Goal: Task Accomplishment & Management: Complete application form

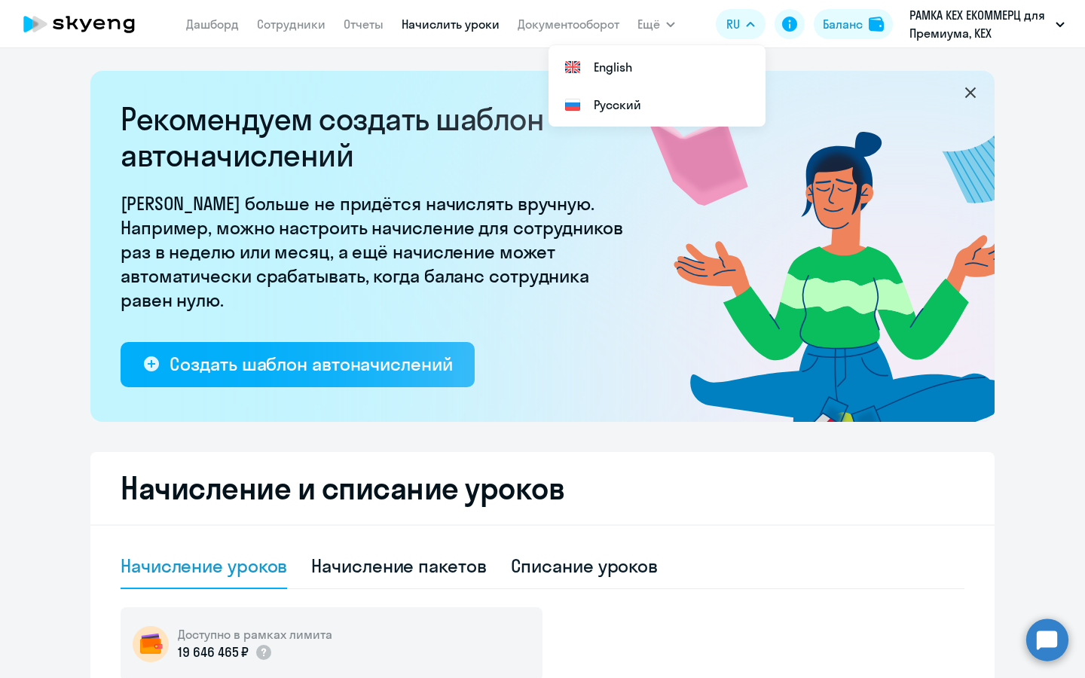
select select "10"
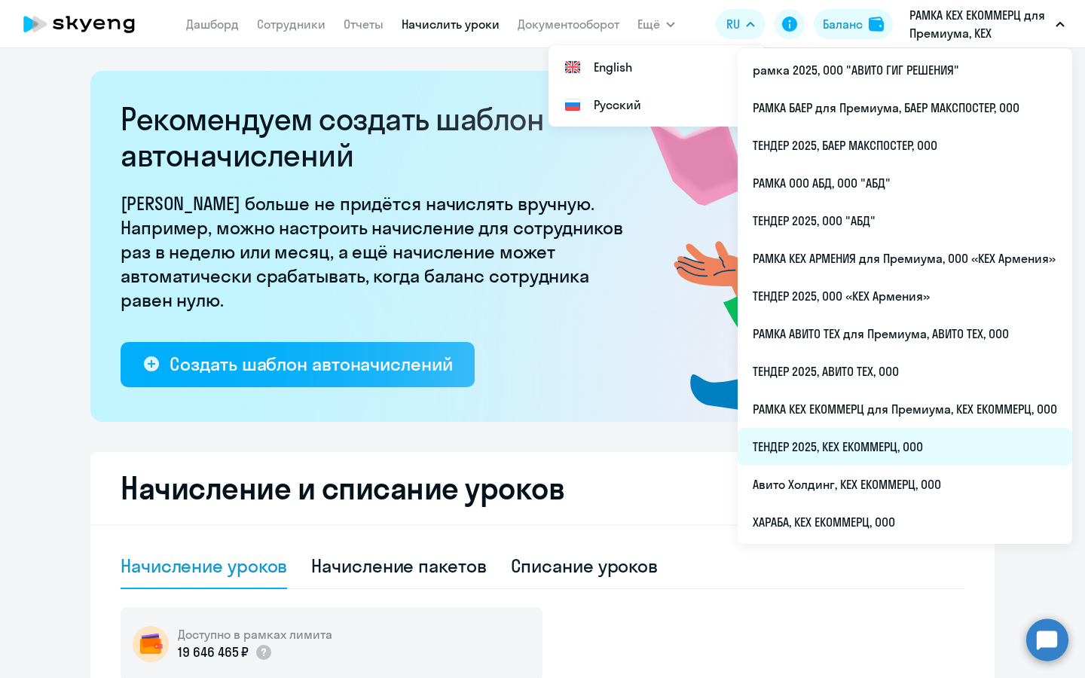
click at [828, 455] on li "ТЕНДЕР 2025, КЕХ ЕКОММЕРЦ, ООО" at bounding box center [904, 447] width 334 height 38
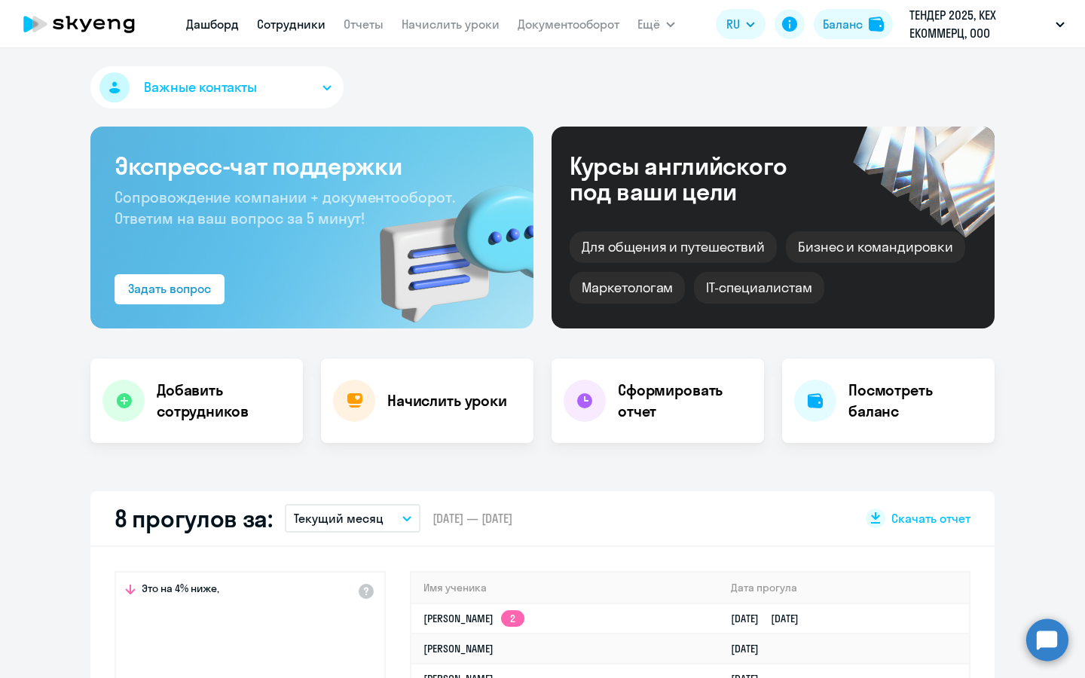
select select "30"
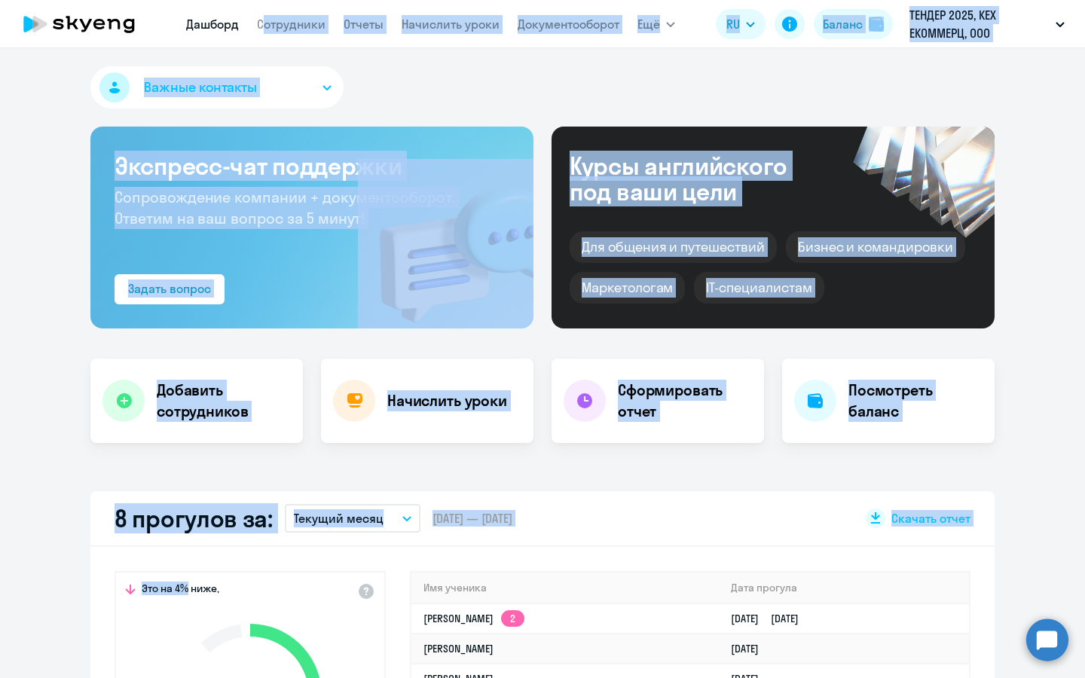
drag, startPoint x: 270, startPoint y: 10, endPoint x: 183, endPoint y: 593, distance: 589.4
click at [270, 10] on nav "[PERSON_NAME] Отчеты Начислить уроки Документооборот" at bounding box center [402, 24] width 433 height 30
click at [271, 20] on link "Сотрудники" at bounding box center [291, 24] width 69 height 15
select select "30"
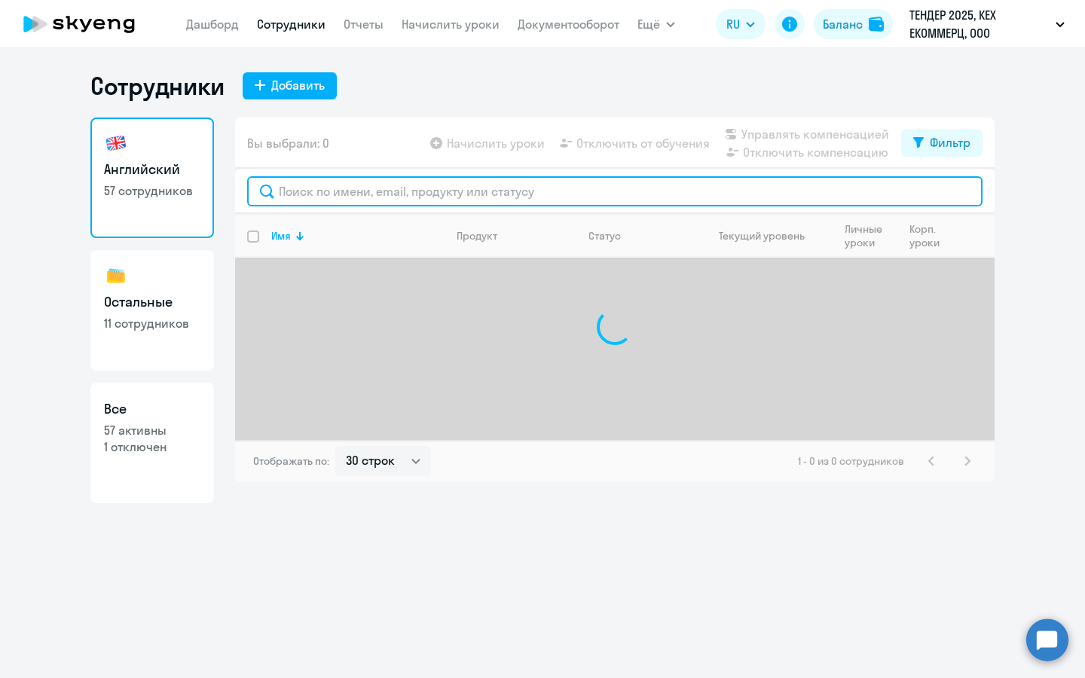
click at [415, 197] on input "text" at bounding box center [614, 191] width 735 height 30
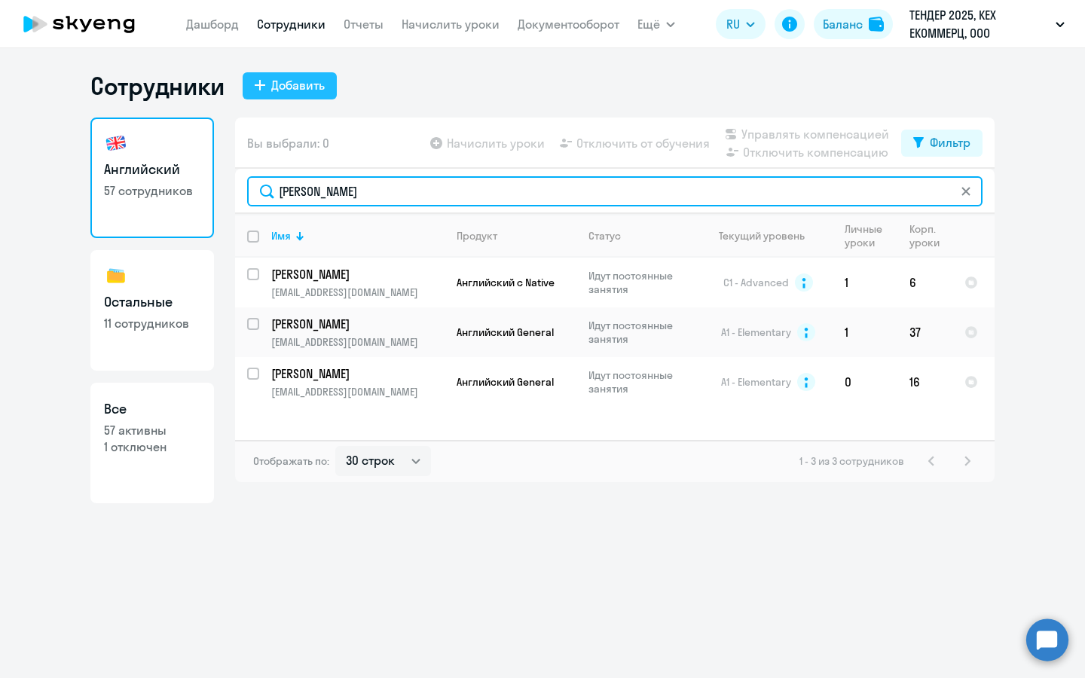
type input "[PERSON_NAME]"
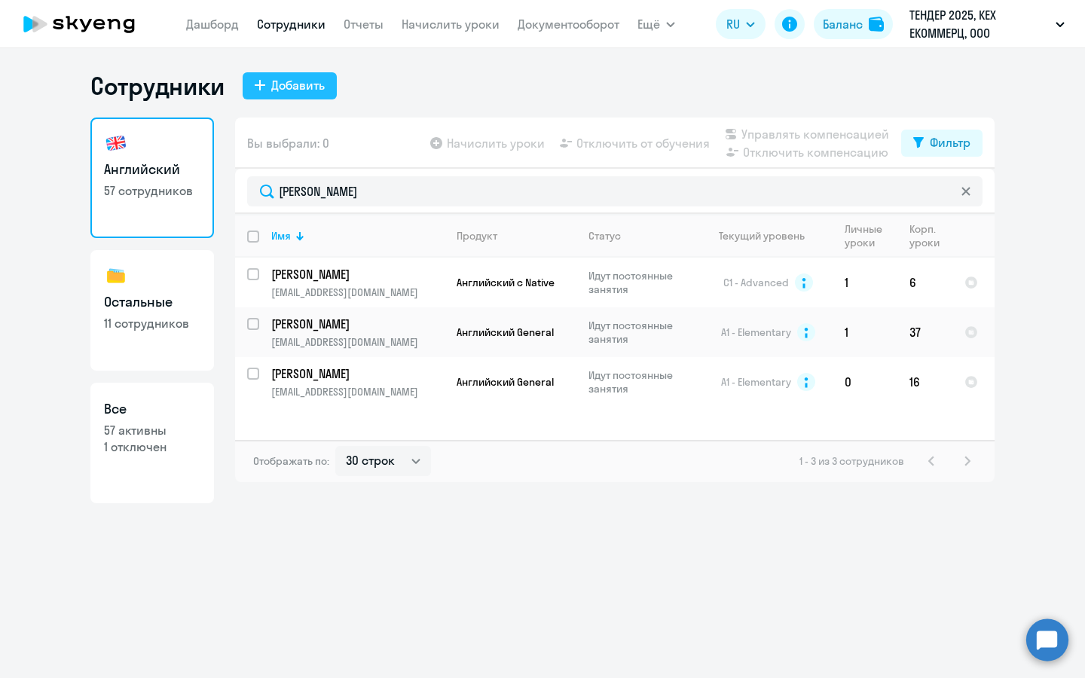
click at [310, 93] on div "Добавить" at bounding box center [297, 85] width 53 height 18
select select "english_adult_not_native_speaker"
select select "3"
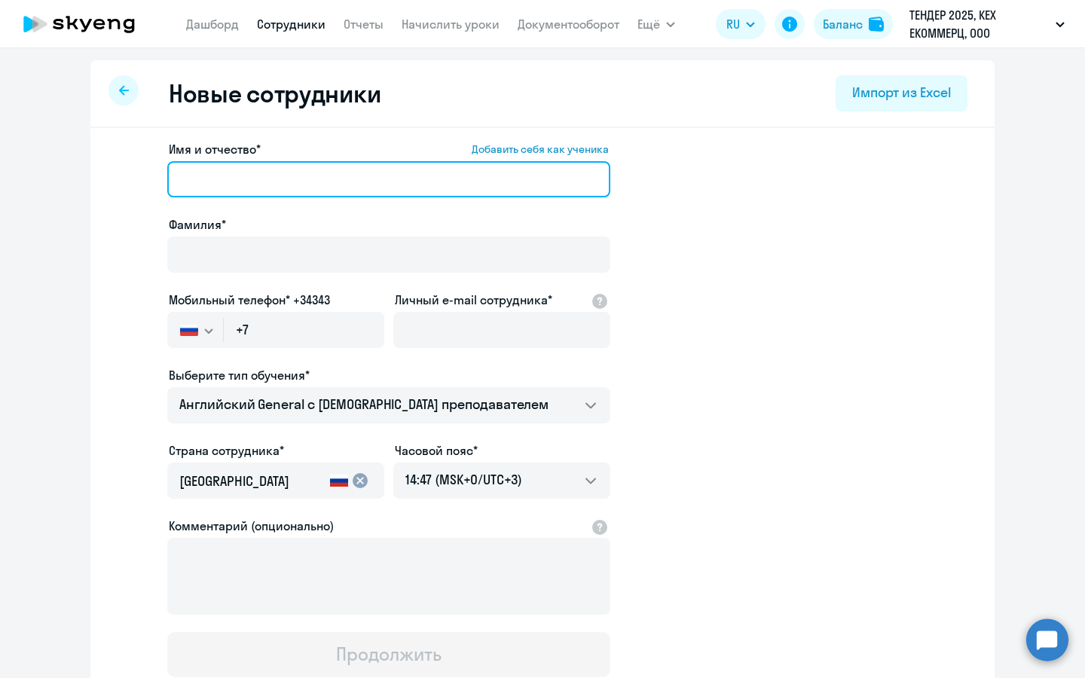
click at [316, 185] on input "Имя и отчество* Добавить себя как ученика" at bounding box center [388, 179] width 443 height 36
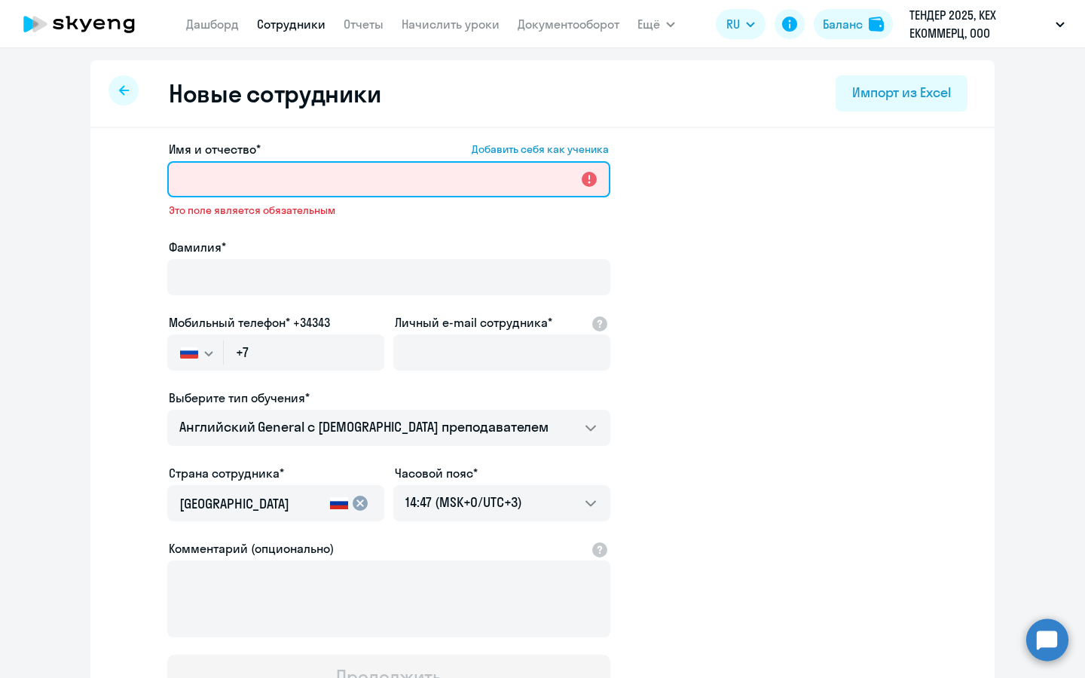
paste input "[PERSON_NAME]"
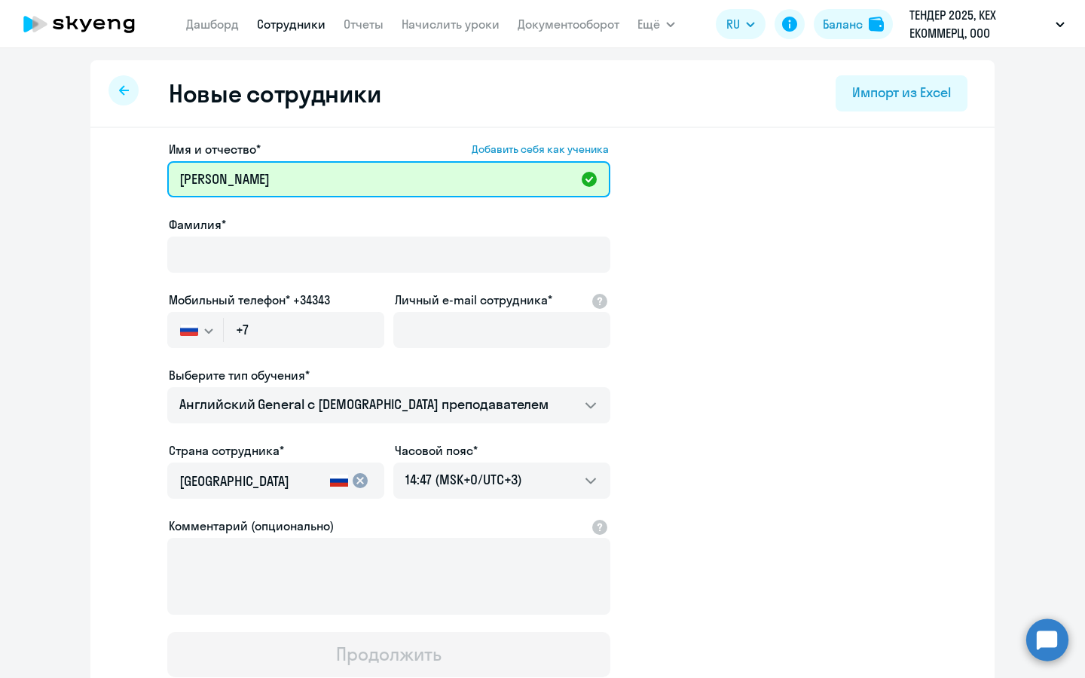
drag, startPoint x: 460, startPoint y: 185, endPoint x: 320, endPoint y: 184, distance: 140.1
click at [320, 184] on input "[PERSON_NAME]" at bounding box center [388, 179] width 443 height 36
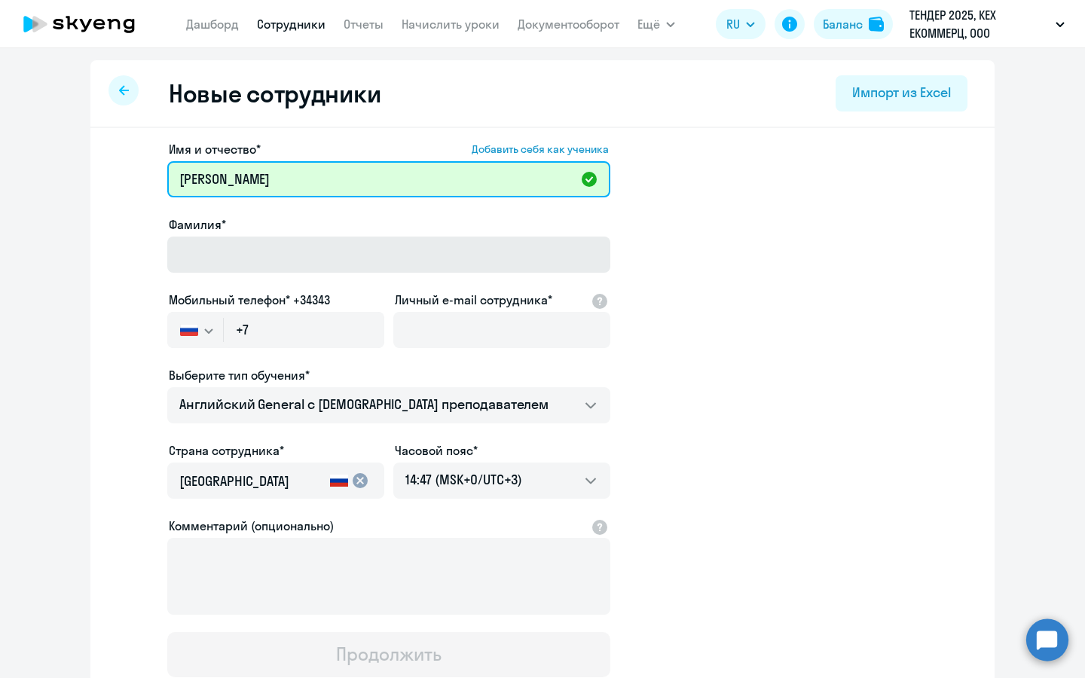
type input "[PERSON_NAME]"
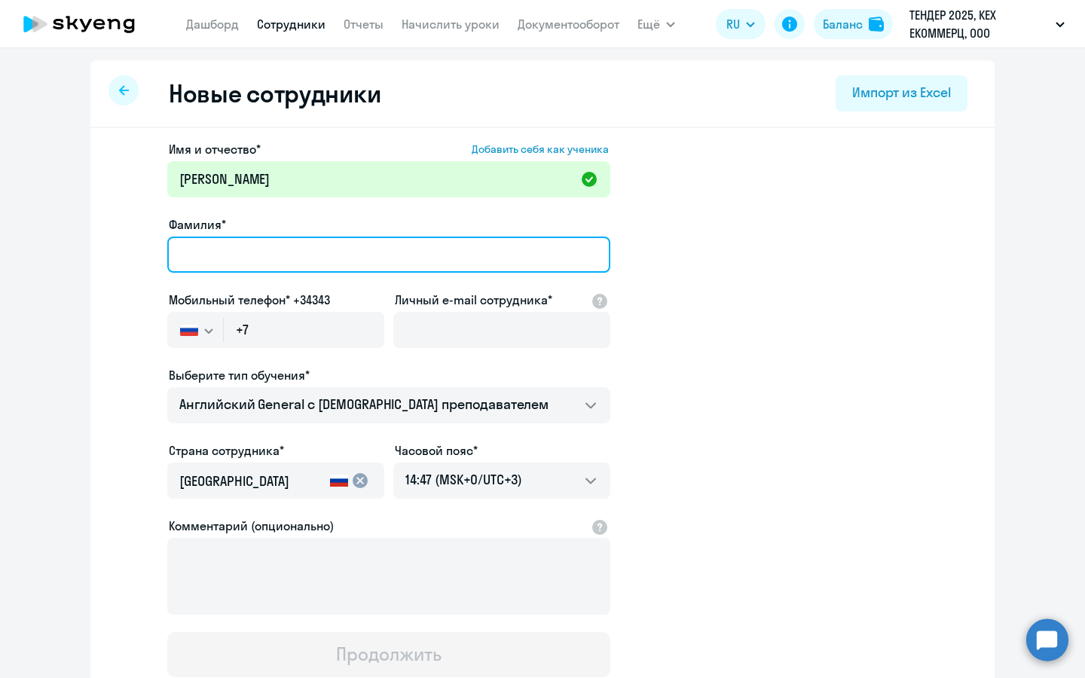
click at [314, 243] on input "Фамилия*" at bounding box center [388, 255] width 443 height 36
type input "Печеник"
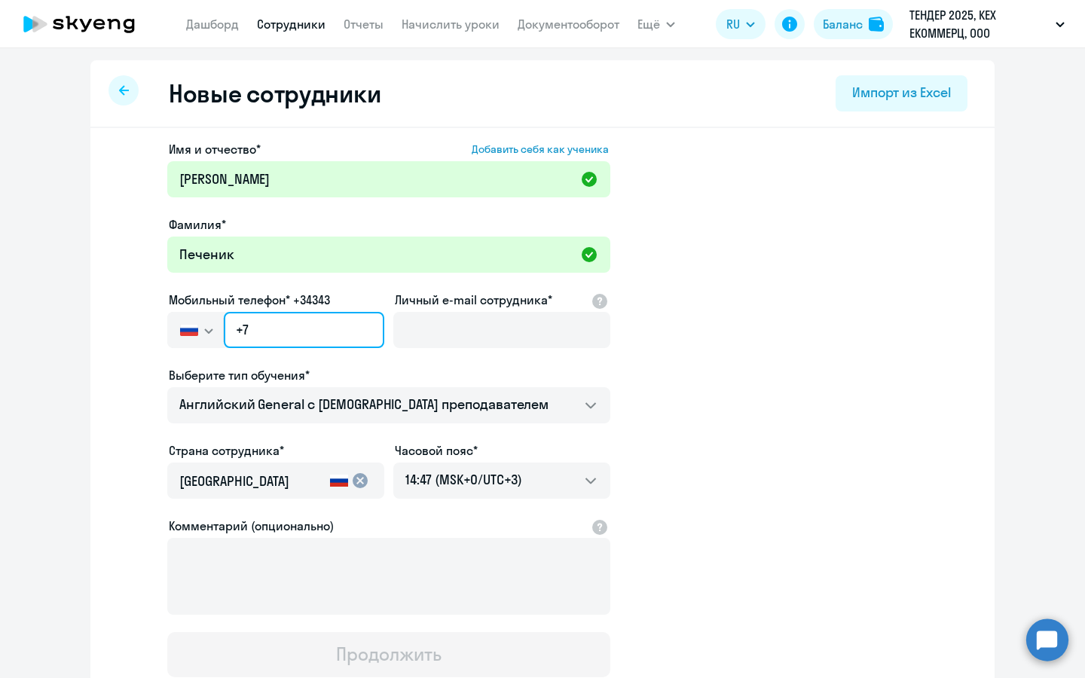
click at [358, 321] on input "+7" at bounding box center [304, 330] width 160 height 36
paste input "[PHONE_NUMBER]"
type input "[PHONE_NUMBER]"
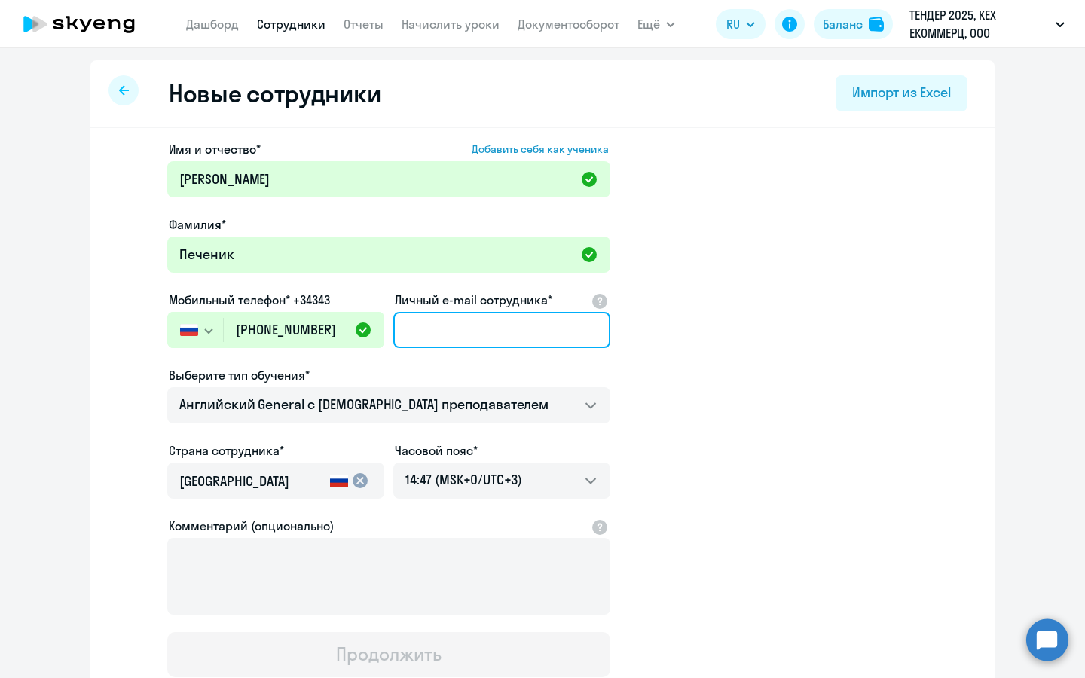
click at [439, 333] on input "Личный e-mail сотрудника*" at bounding box center [501, 330] width 217 height 36
paste input "[EMAIL_ADDRESS][DOMAIN_NAME]"
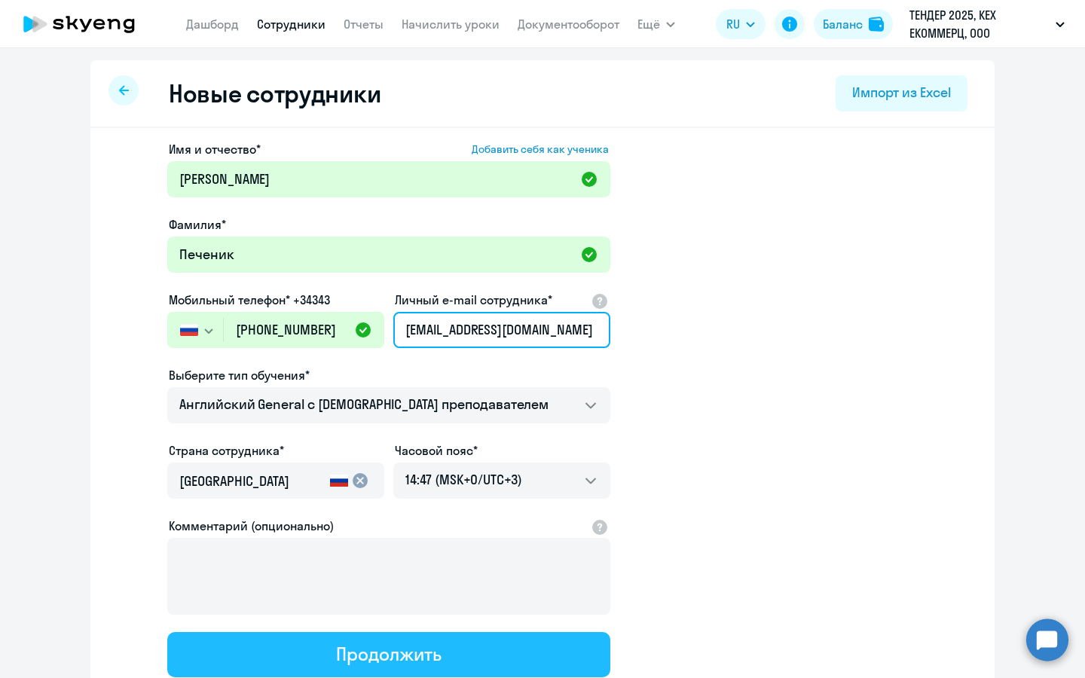
type input "[EMAIL_ADDRESS][DOMAIN_NAME]"
click at [437, 642] on div "Продолжить" at bounding box center [388, 654] width 105 height 24
select select "english_adult_not_native_speaker"
select select "3"
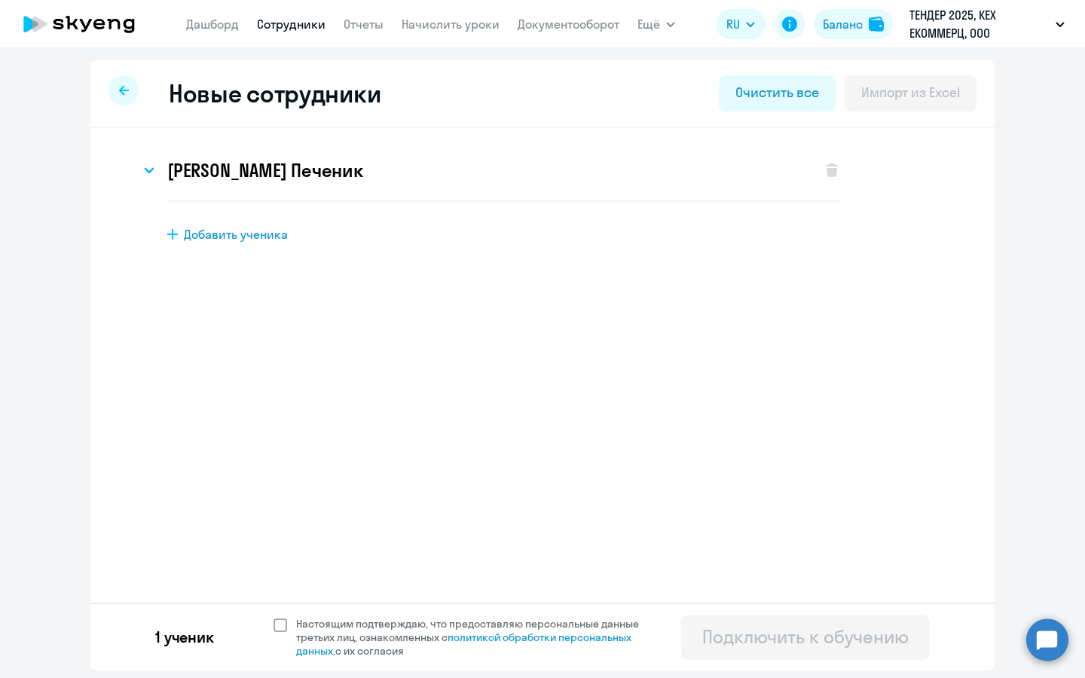
click at [403, 641] on span "Настоящим подтверждаю, что предоставляю персональные данные третьих лиц, ознако…" at bounding box center [476, 637] width 361 height 41
click at [273, 617] on input "Настоящим подтверждаю, что предоставляю персональные данные третьих лиц, ознако…" at bounding box center [273, 616] width 1 height 1
checkbox input "true"
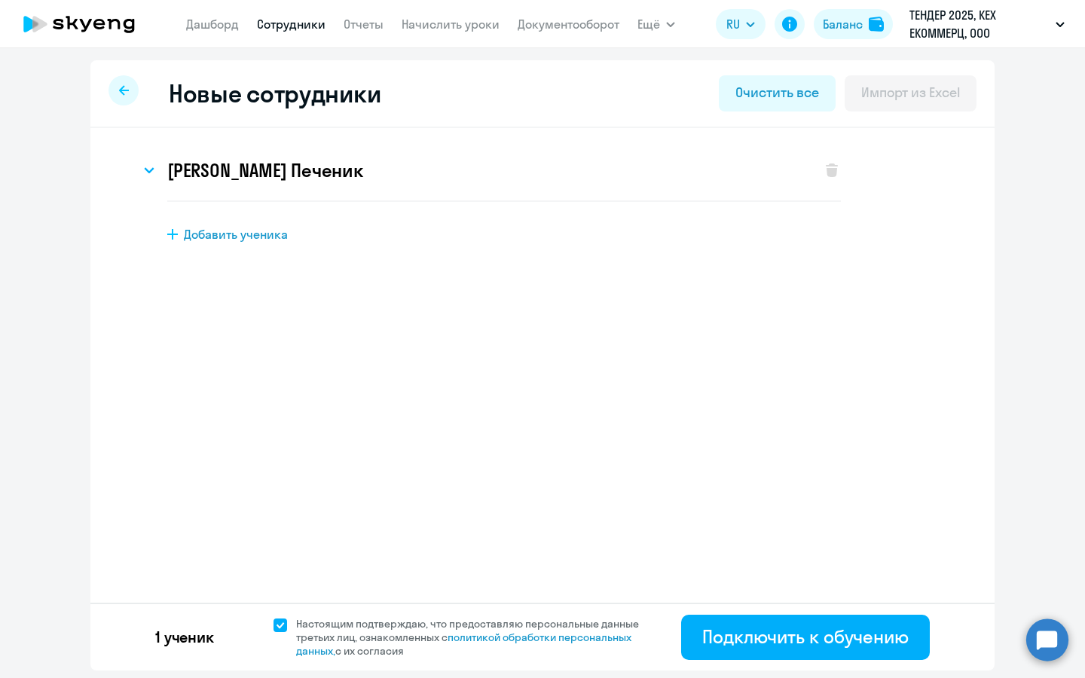
click at [809, 609] on div "1 ученик Настоящим подтверждаю, что предоставляю персональные данные третьих ли…" at bounding box center [542, 637] width 904 height 68
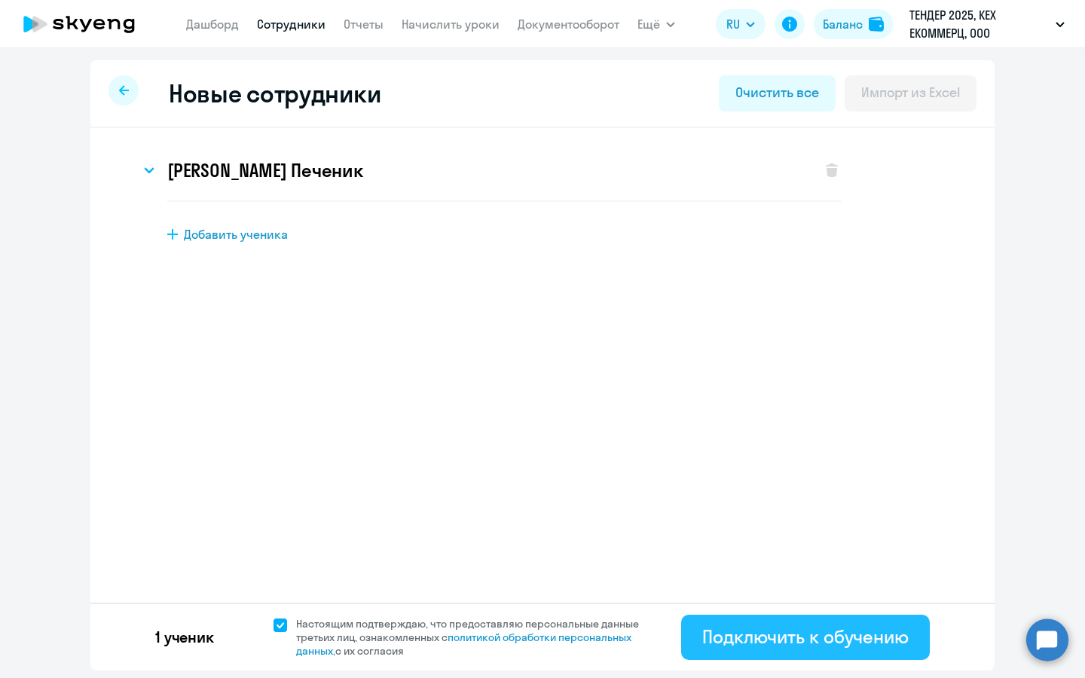
click at [805, 638] on div "Подключить к обучению" at bounding box center [805, 636] width 206 height 24
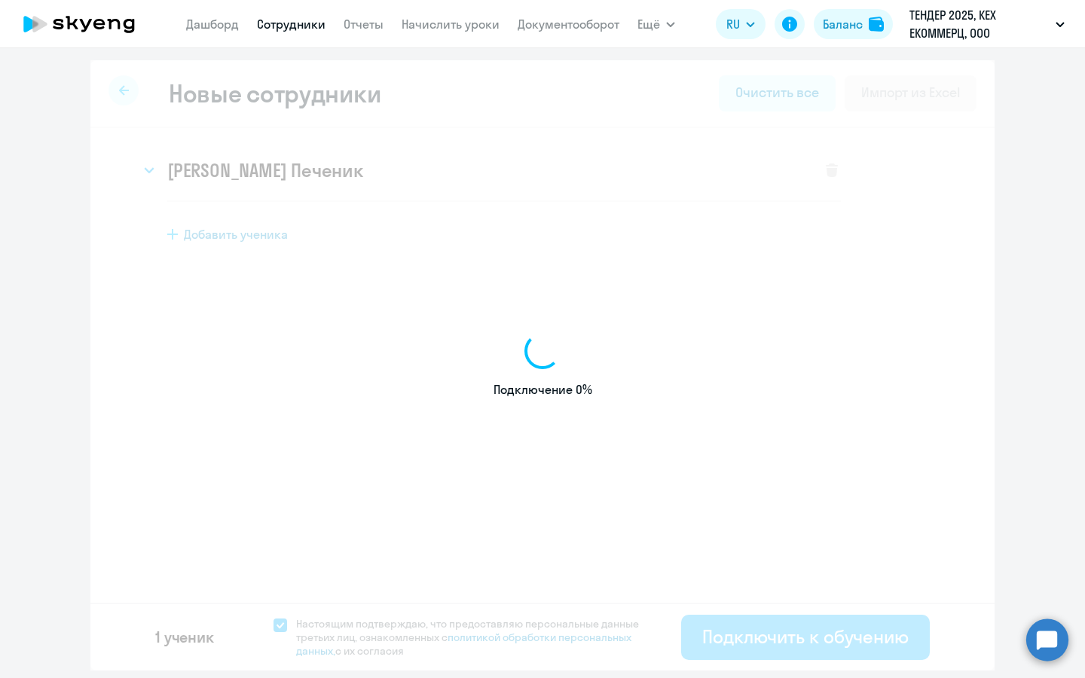
select select "english_adult_not_native_speaker"
select select "3"
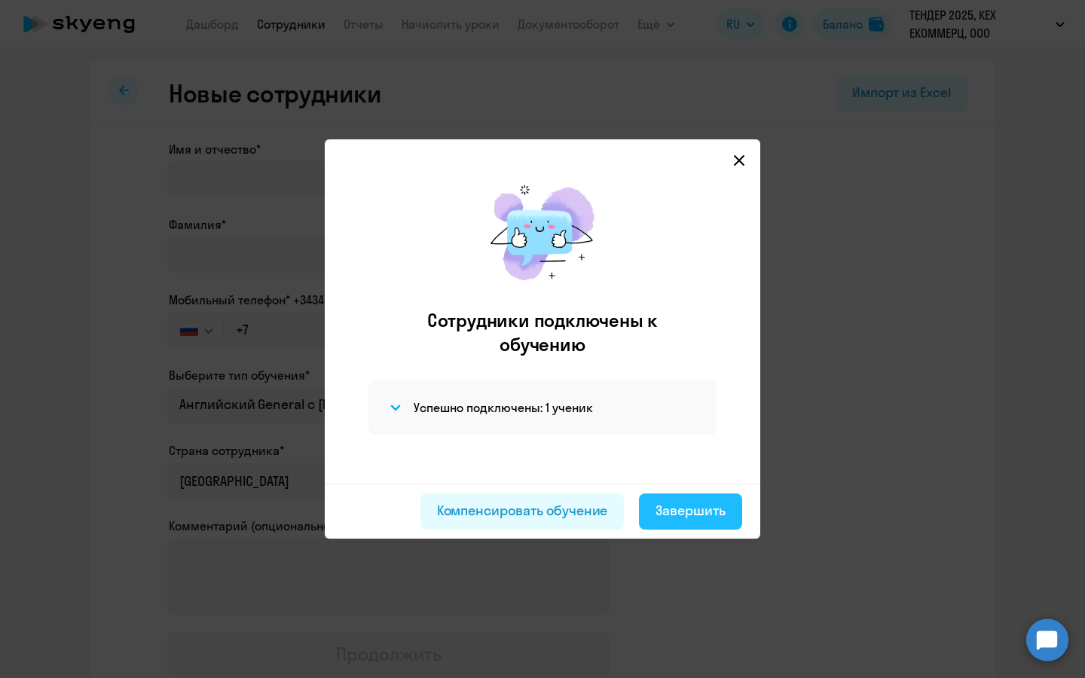
click at [681, 518] on div "Завершить" at bounding box center [690, 511] width 70 height 20
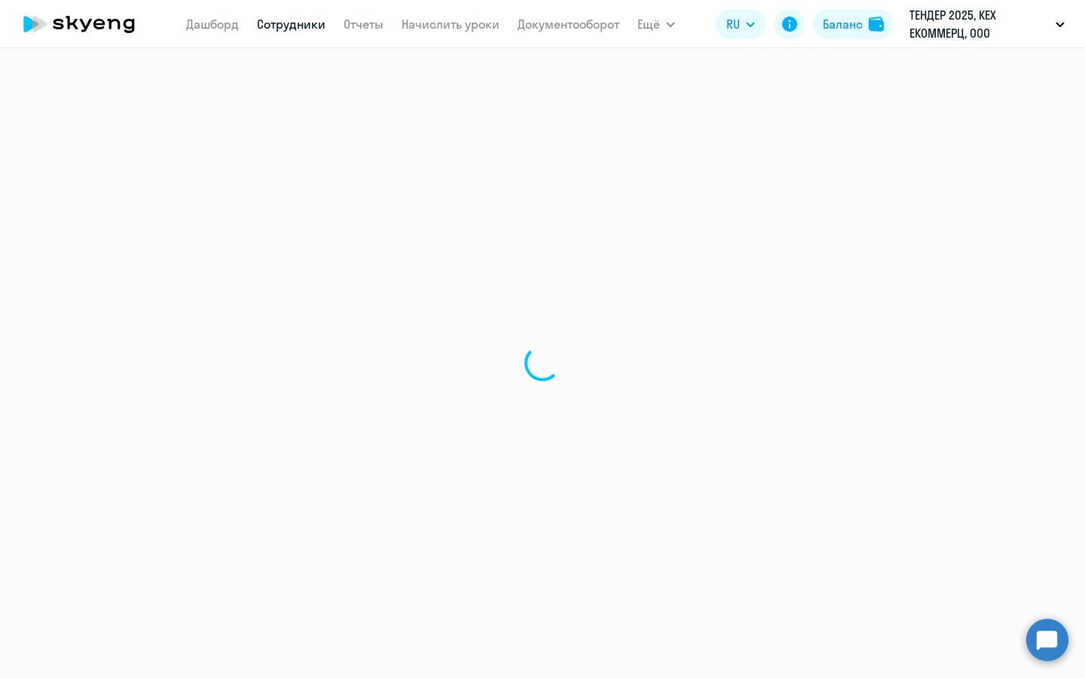
select select "30"
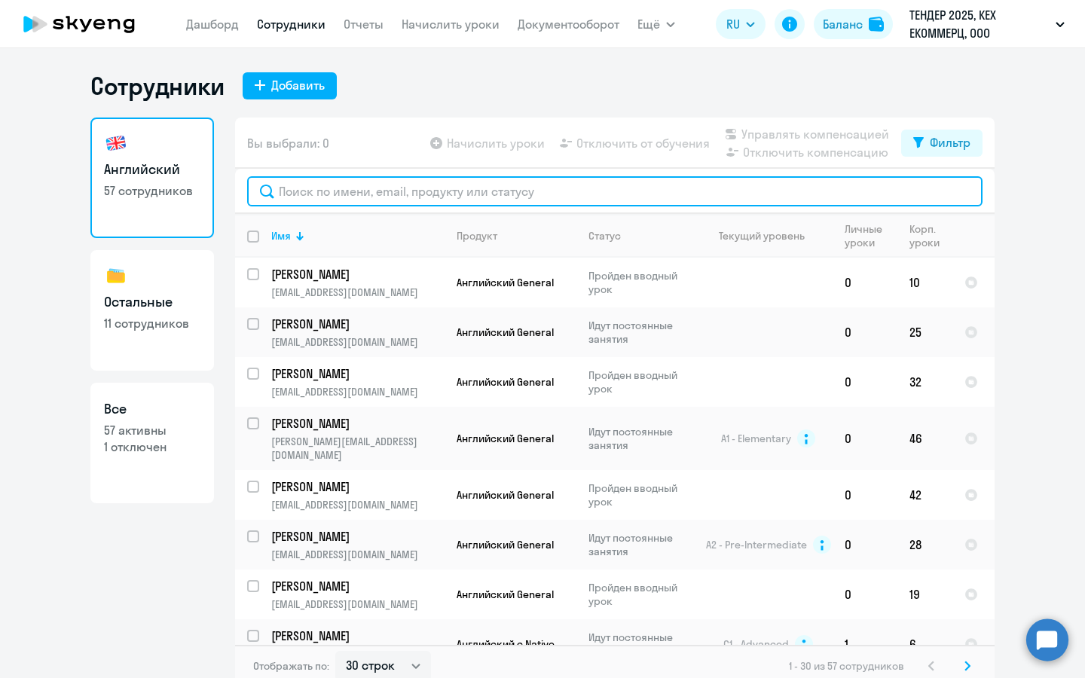
click at [438, 191] on input "text" at bounding box center [614, 191] width 735 height 30
type input "5"
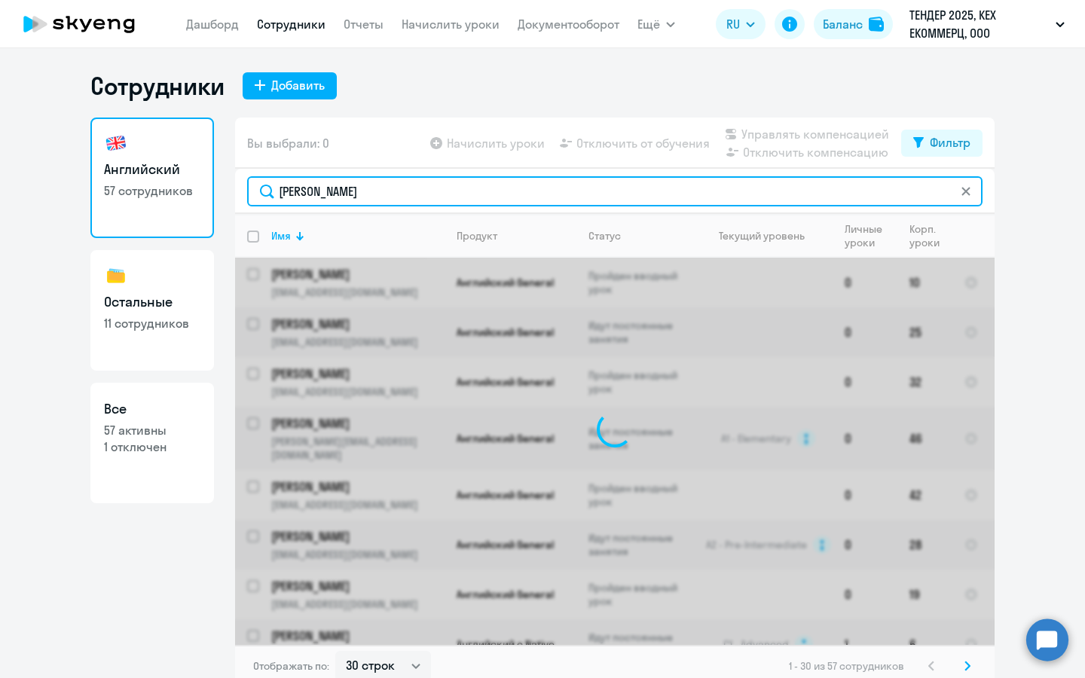
type input "[PERSON_NAME]"
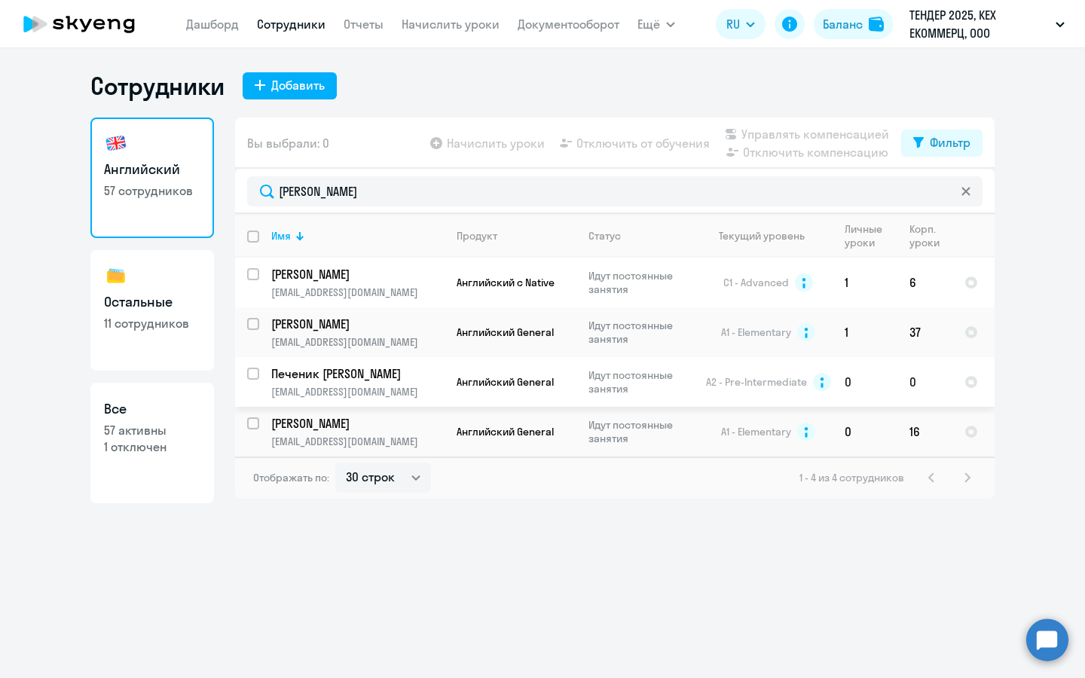
click at [397, 380] on p "Печеник [PERSON_NAME]" at bounding box center [356, 373] width 170 height 17
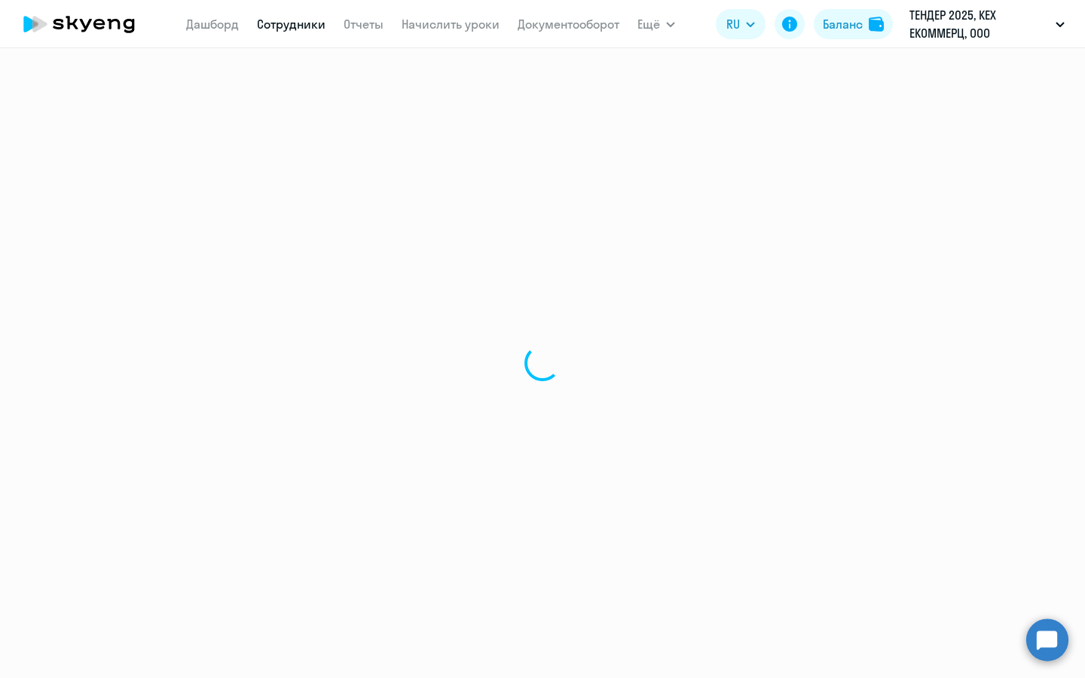
select select "english"
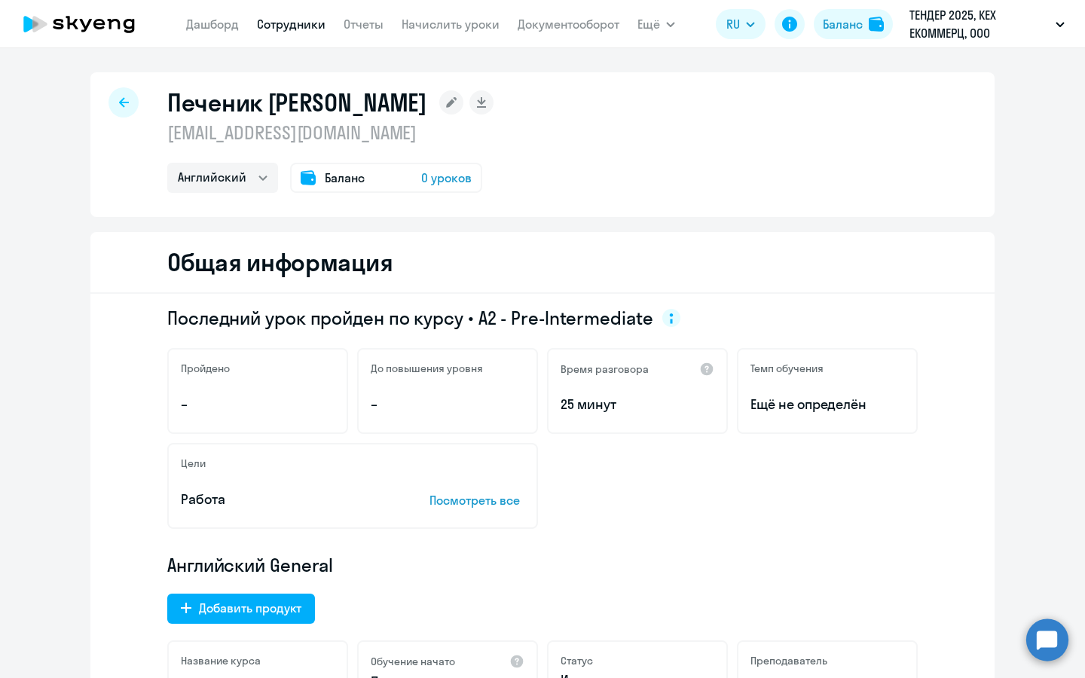
click at [466, 179] on span "0 уроков" at bounding box center [446, 178] width 50 height 18
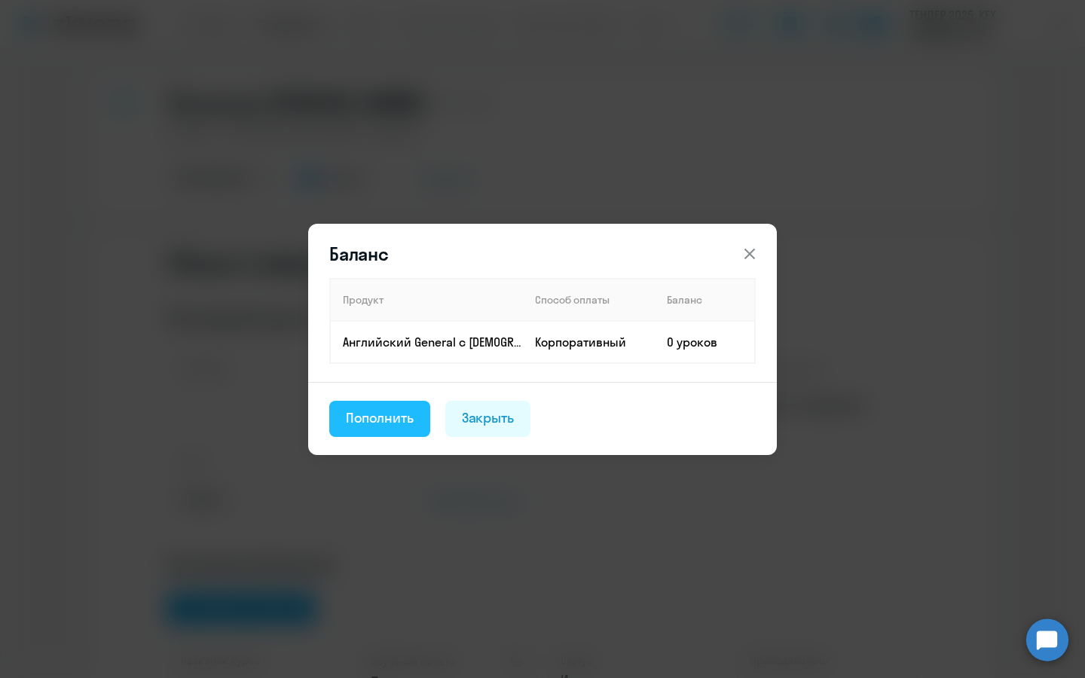
click at [377, 401] on button "Пополнить" at bounding box center [379, 419] width 101 height 36
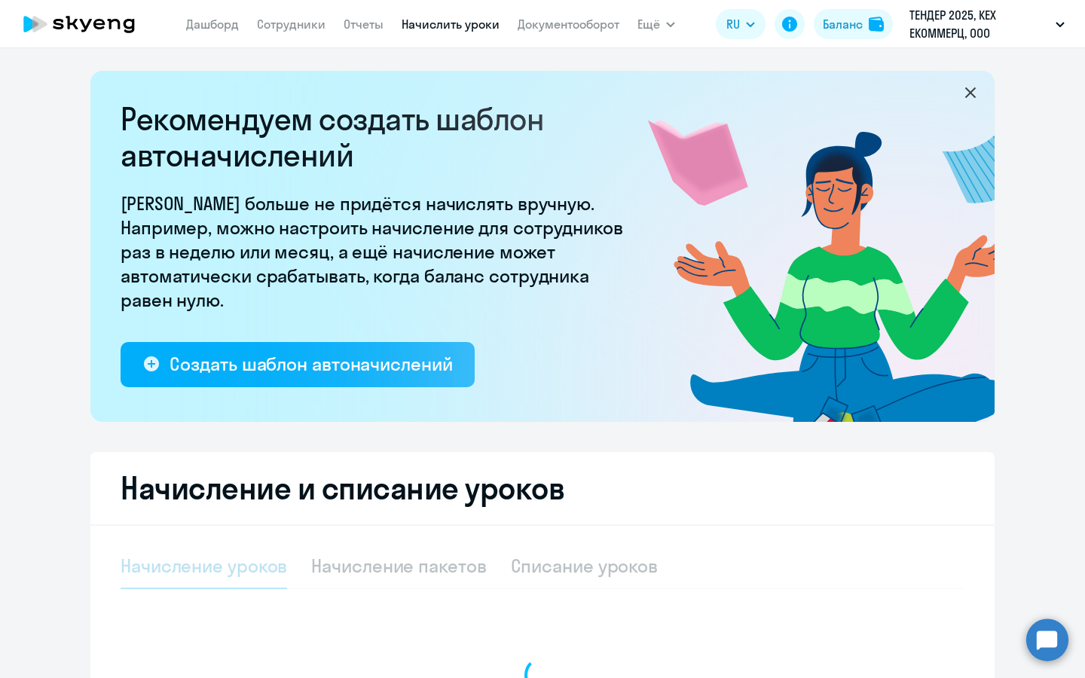
select select "10"
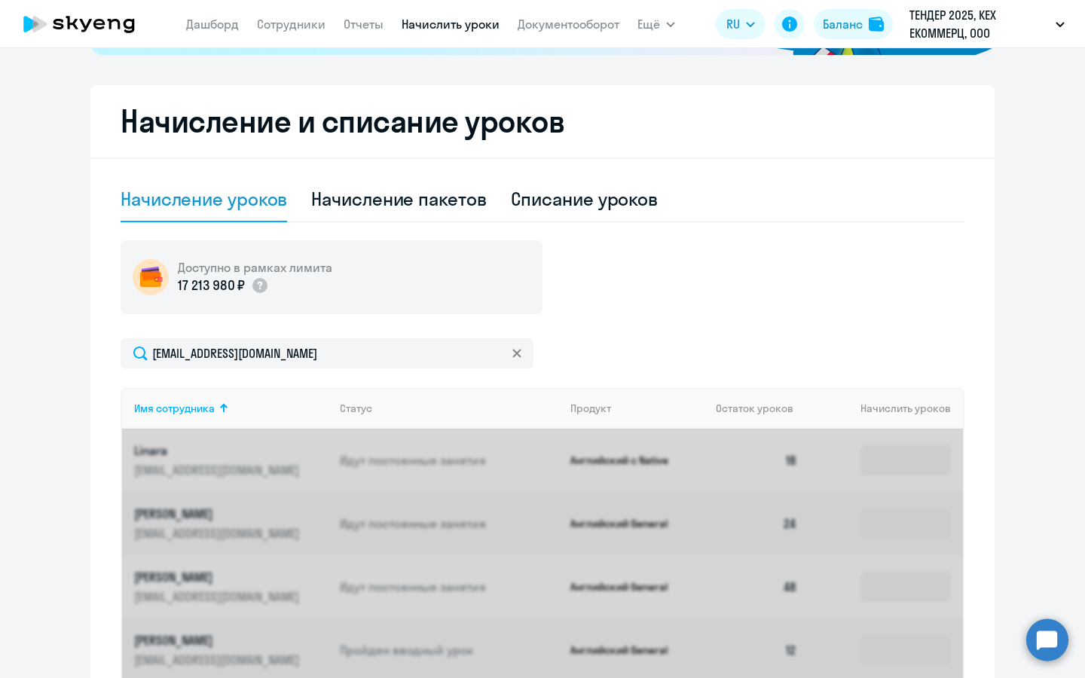
scroll to position [429, 0]
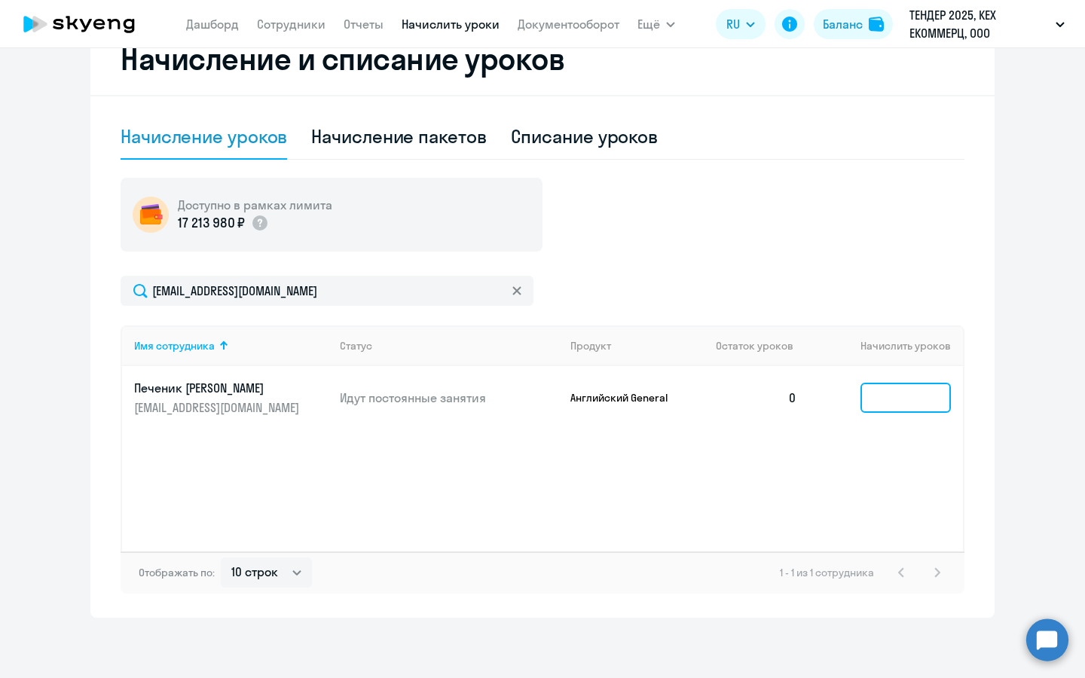
click at [873, 389] on input at bounding box center [905, 398] width 90 height 30
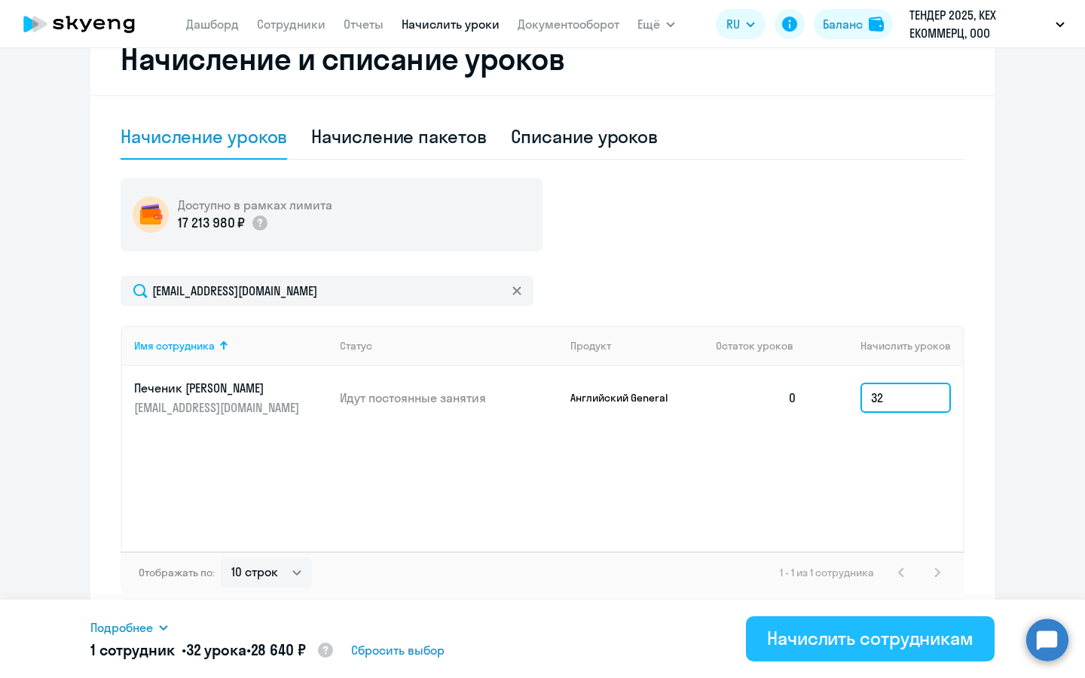
type input "32"
click at [877, 637] on div "Начислить сотрудникам" at bounding box center [870, 638] width 206 height 24
